Goal: Use online tool/utility: Utilize a website feature to perform a specific function

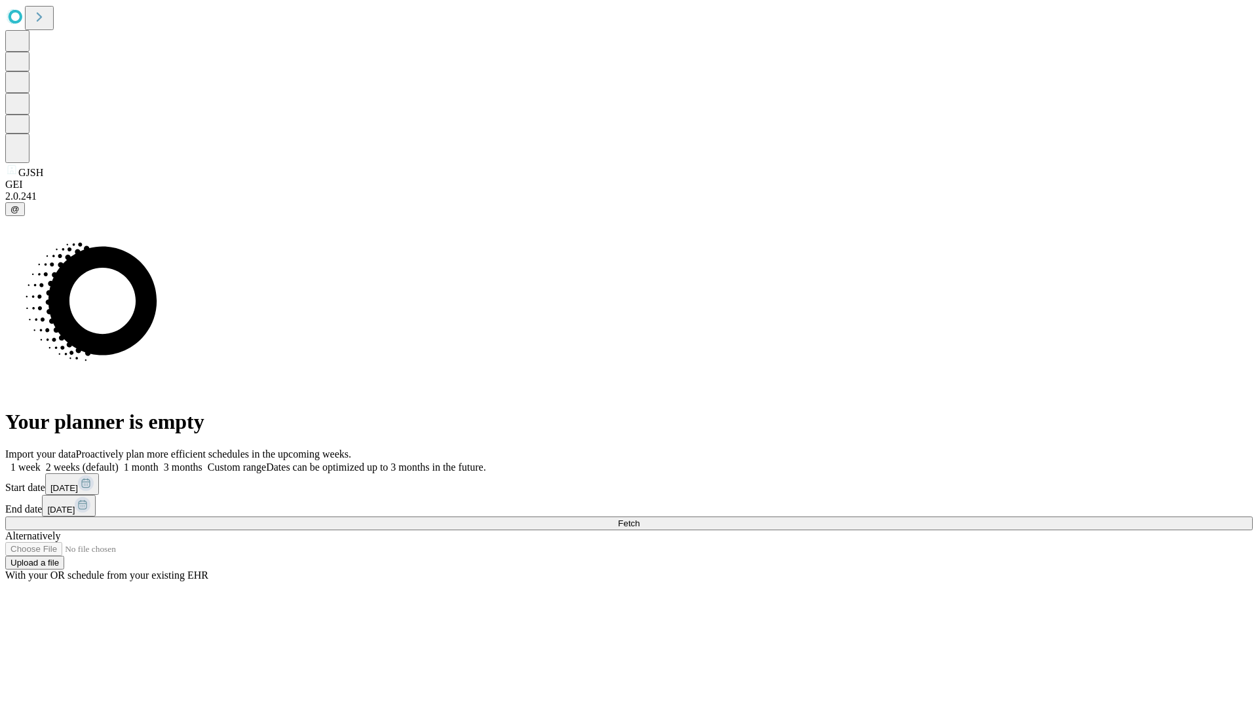
click at [639, 519] on span "Fetch" at bounding box center [629, 524] width 22 height 10
